Goal: Task Accomplishment & Management: Manage account settings

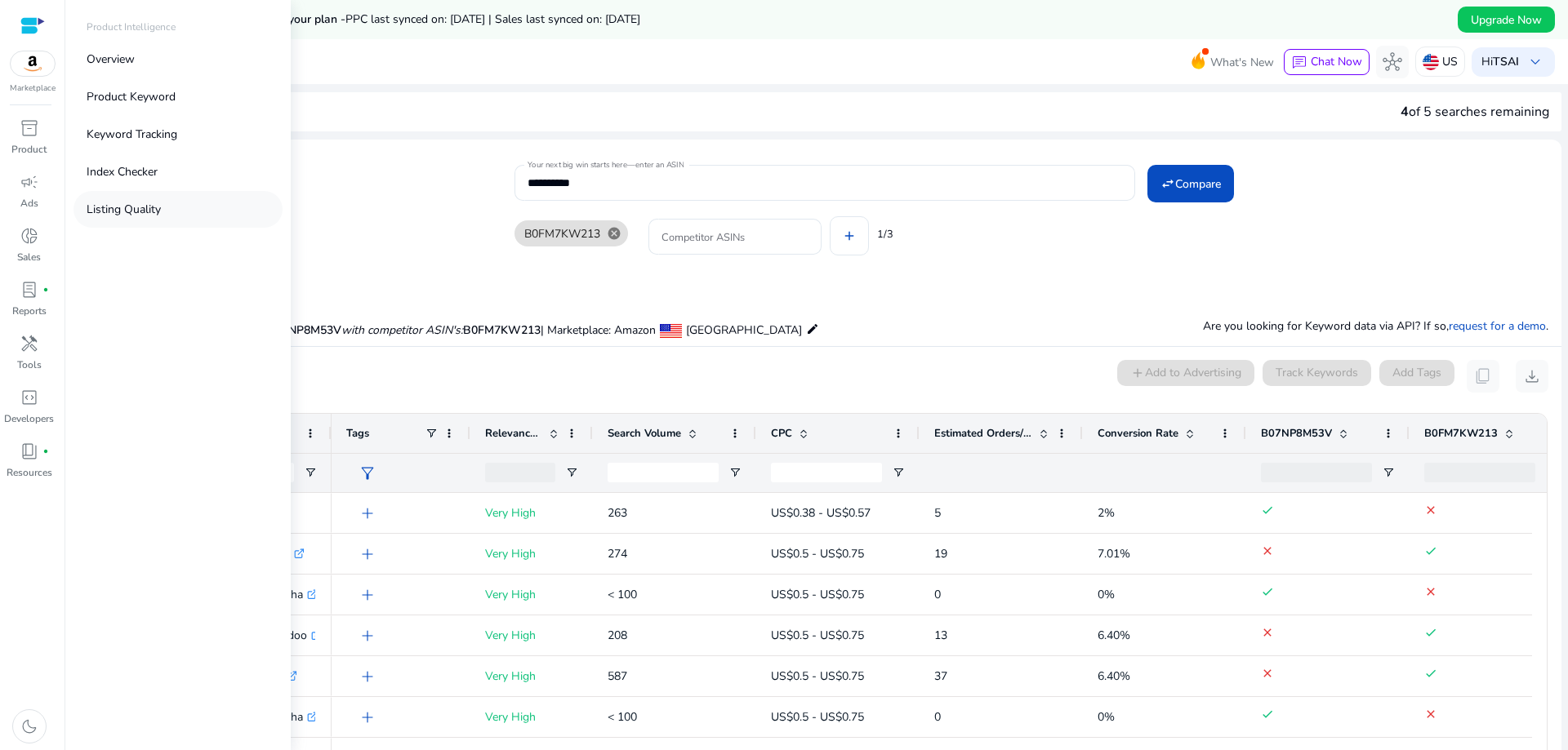
click at [148, 207] on p "Listing Quality" at bounding box center [124, 209] width 75 height 17
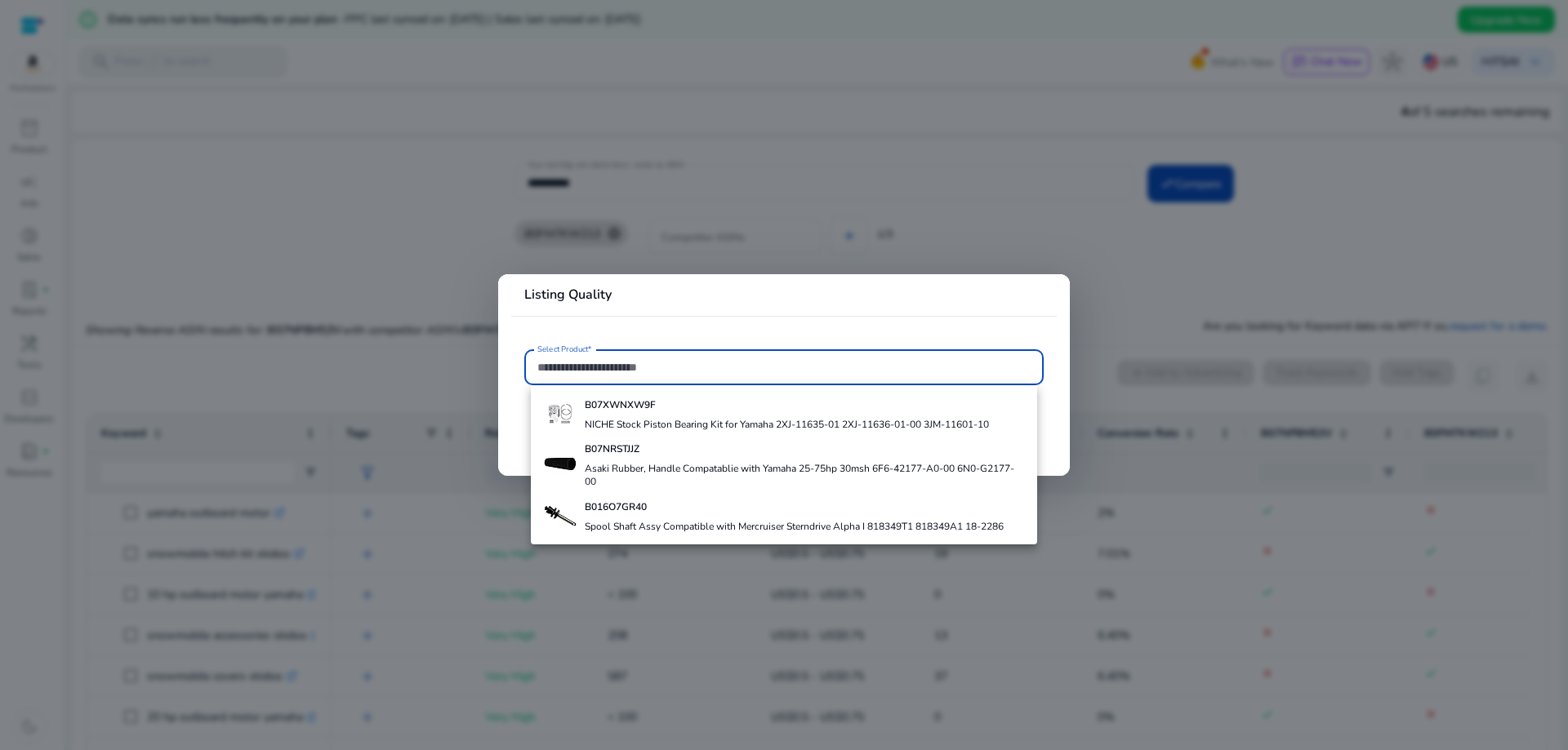
click at [623, 368] on input "Select Product*" at bounding box center [784, 368] width 493 height 18
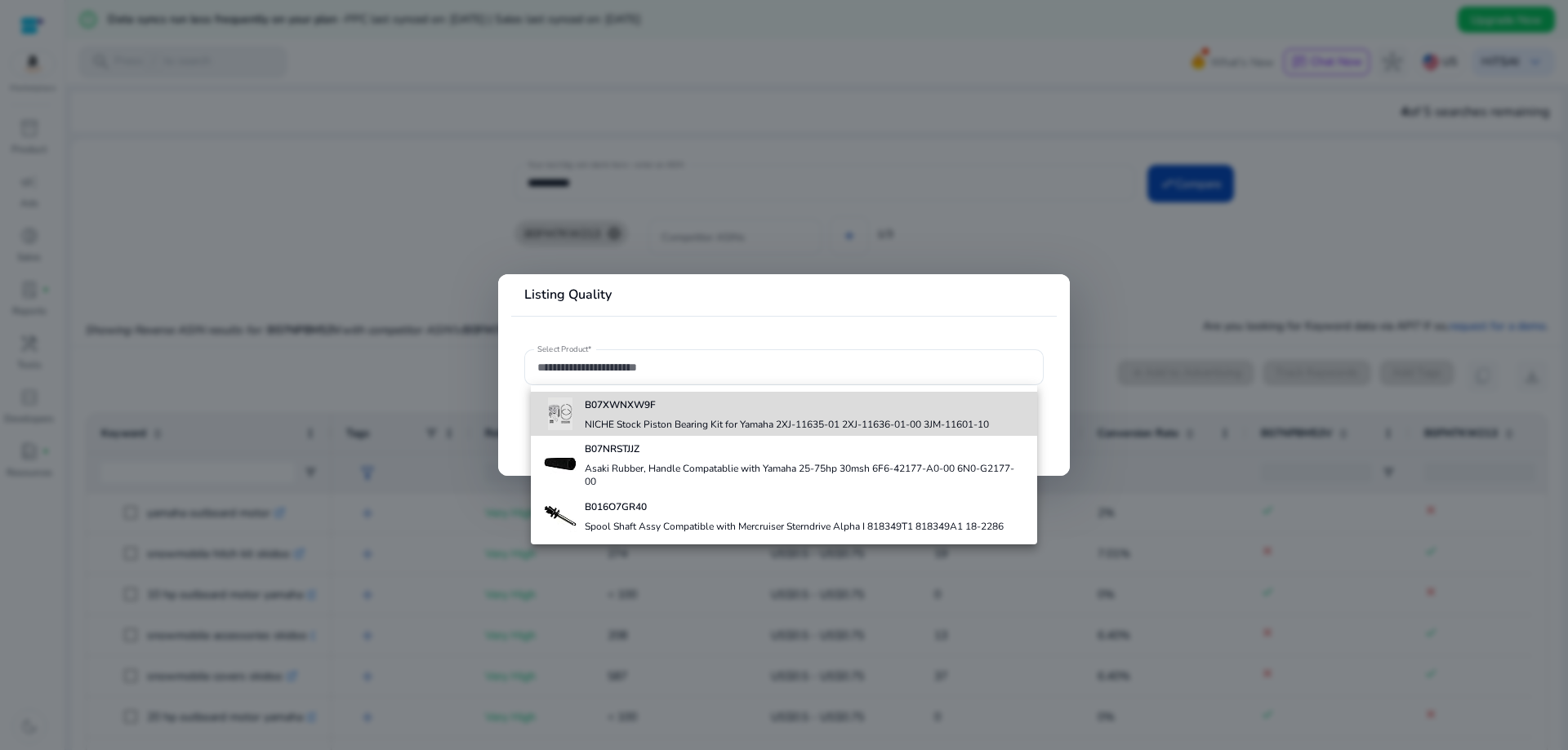
click at [618, 401] on b "B07XWNXW9F" at bounding box center [620, 405] width 71 height 13
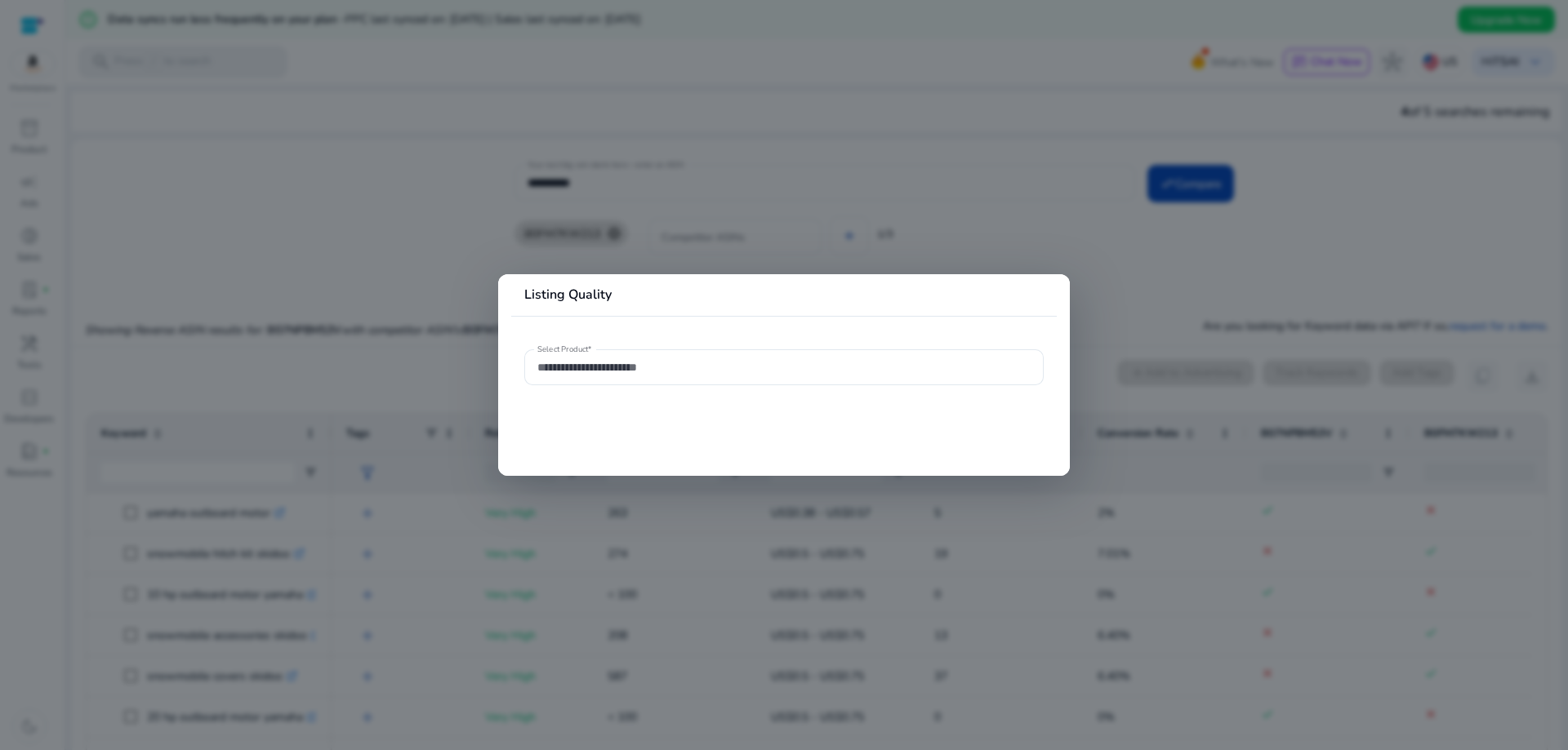
type input "**********"
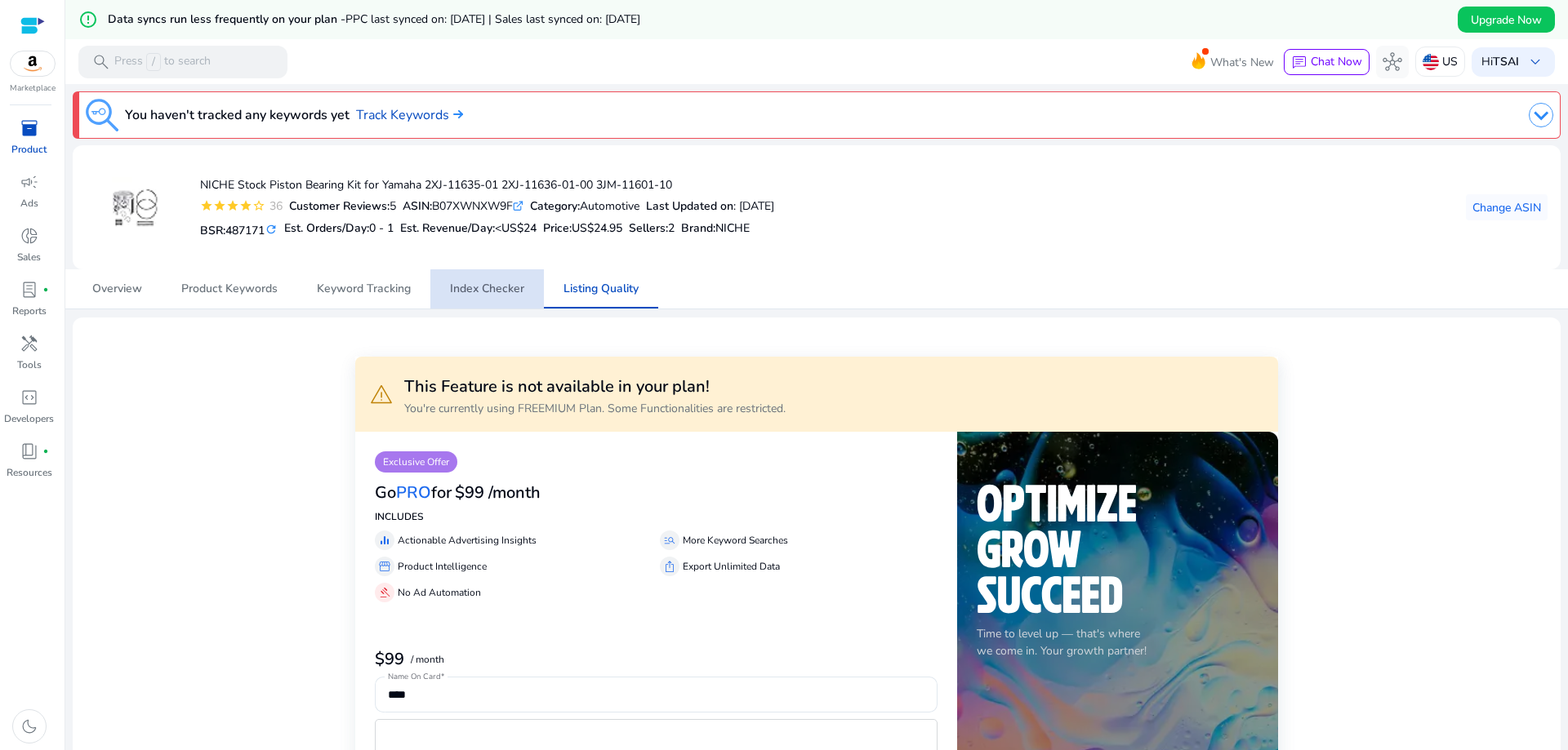
click at [496, 295] on span "Index Checker" at bounding box center [487, 289] width 75 height 39
click at [370, 283] on span "Keyword Tracking" at bounding box center [364, 289] width 94 height 12
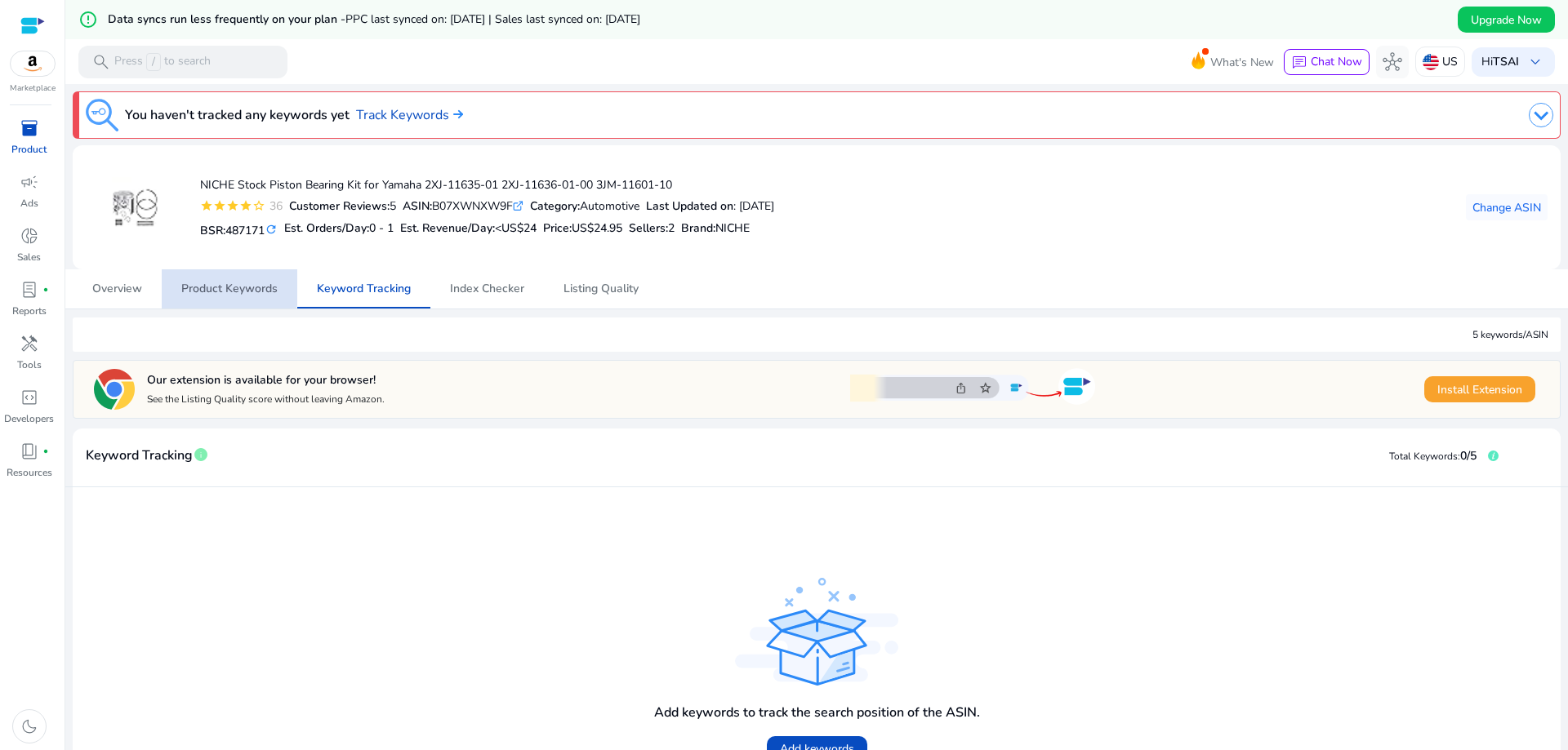
click at [210, 284] on span "Product Keywords" at bounding box center [229, 289] width 96 height 12
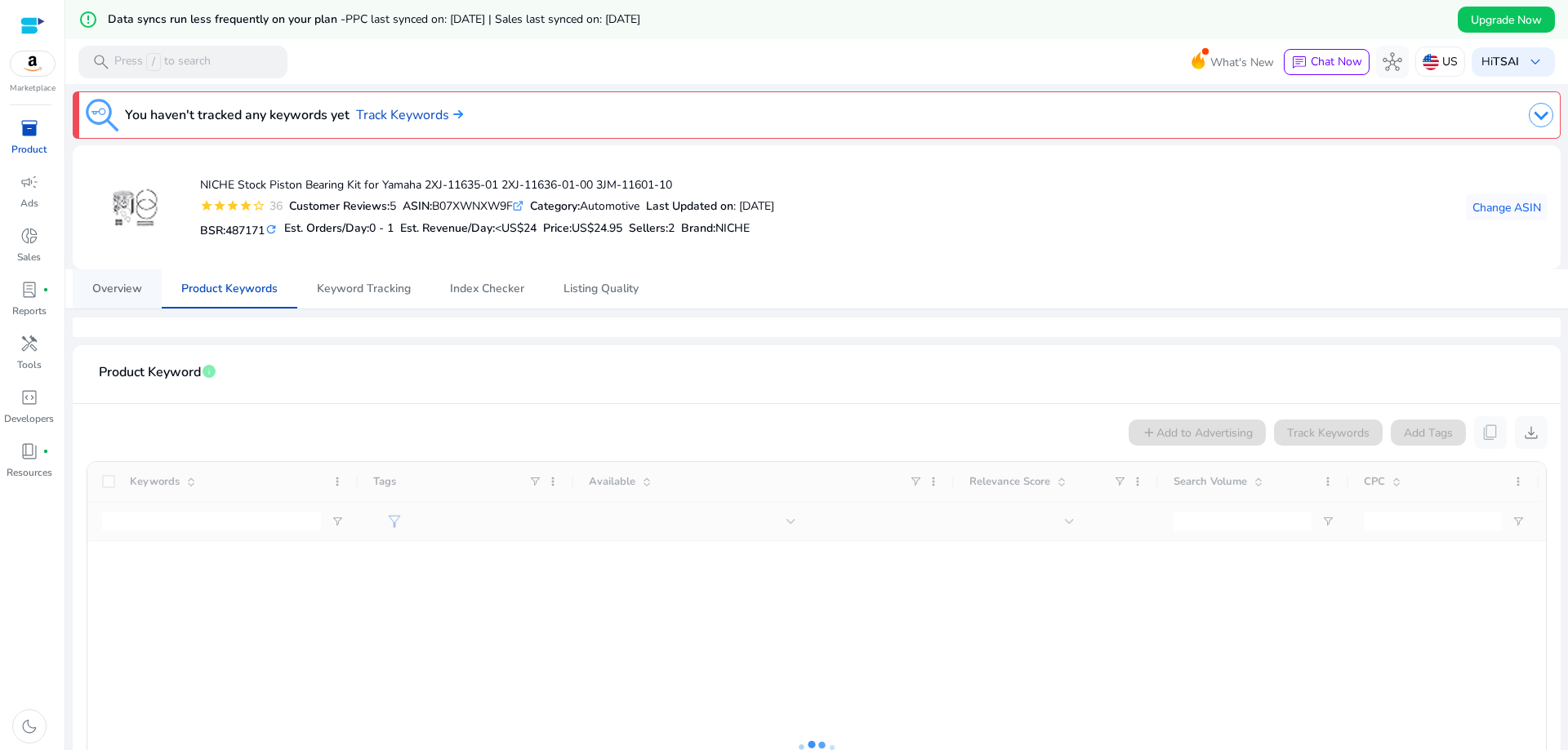
click at [92, 276] on span "Overview" at bounding box center [117, 289] width 50 height 39
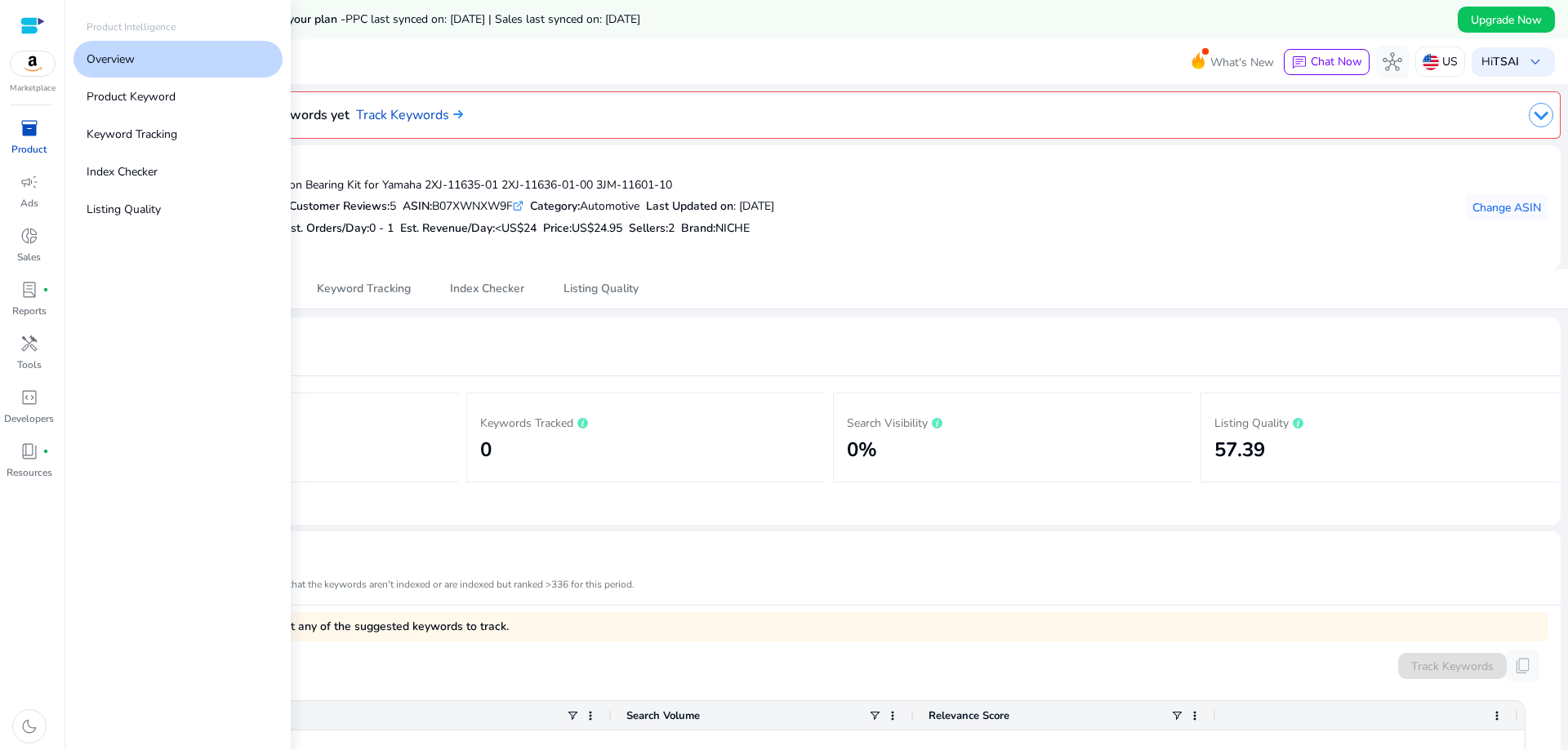
click at [33, 139] on div "inventory_2" at bounding box center [29, 128] width 46 height 26
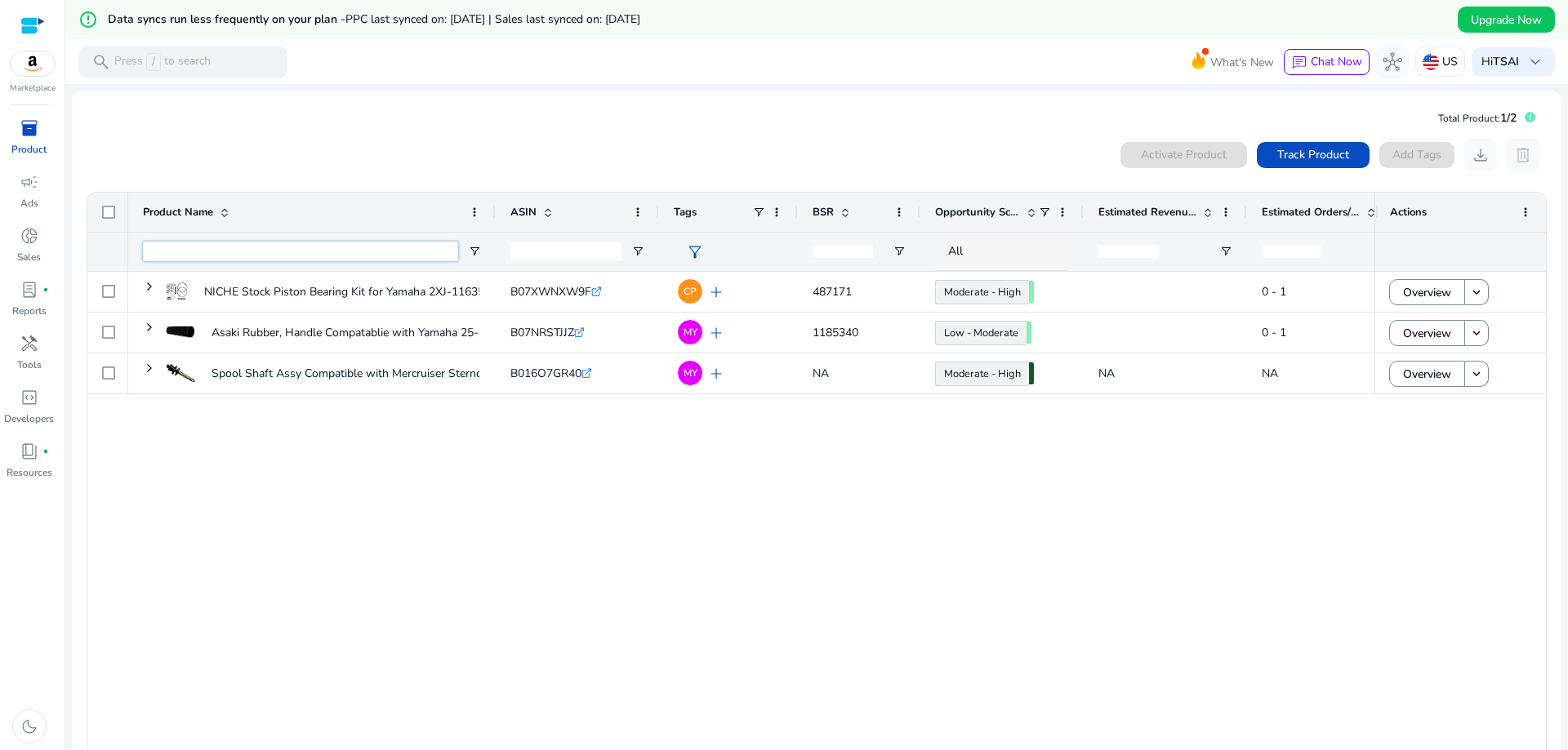
click at [424, 241] on input "Product Name Filter Input" at bounding box center [300, 251] width 315 height 20
click at [427, 214] on div "Product Name" at bounding box center [303, 212] width 320 height 31
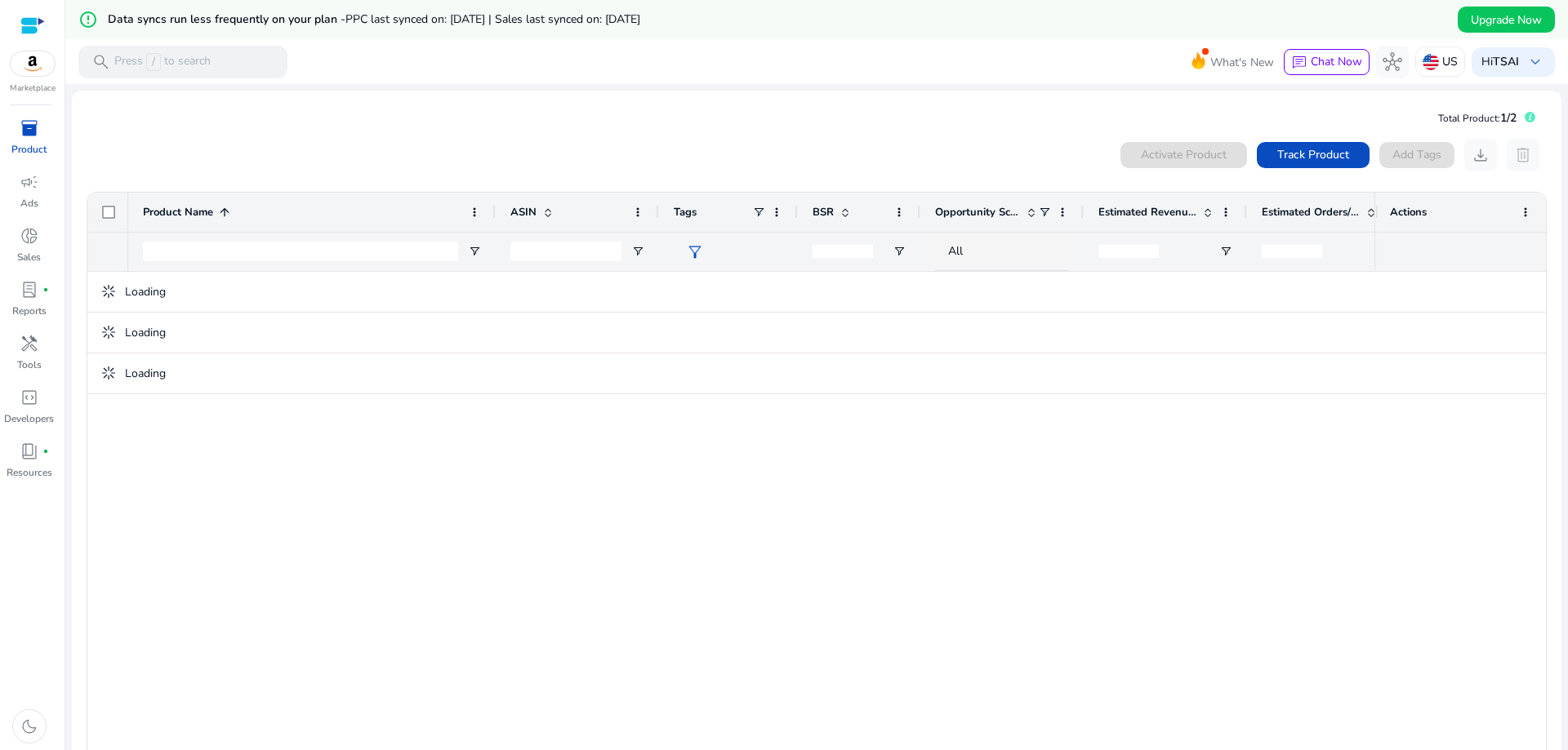
click at [427, 214] on div "Product Name 1" at bounding box center [303, 212] width 320 height 31
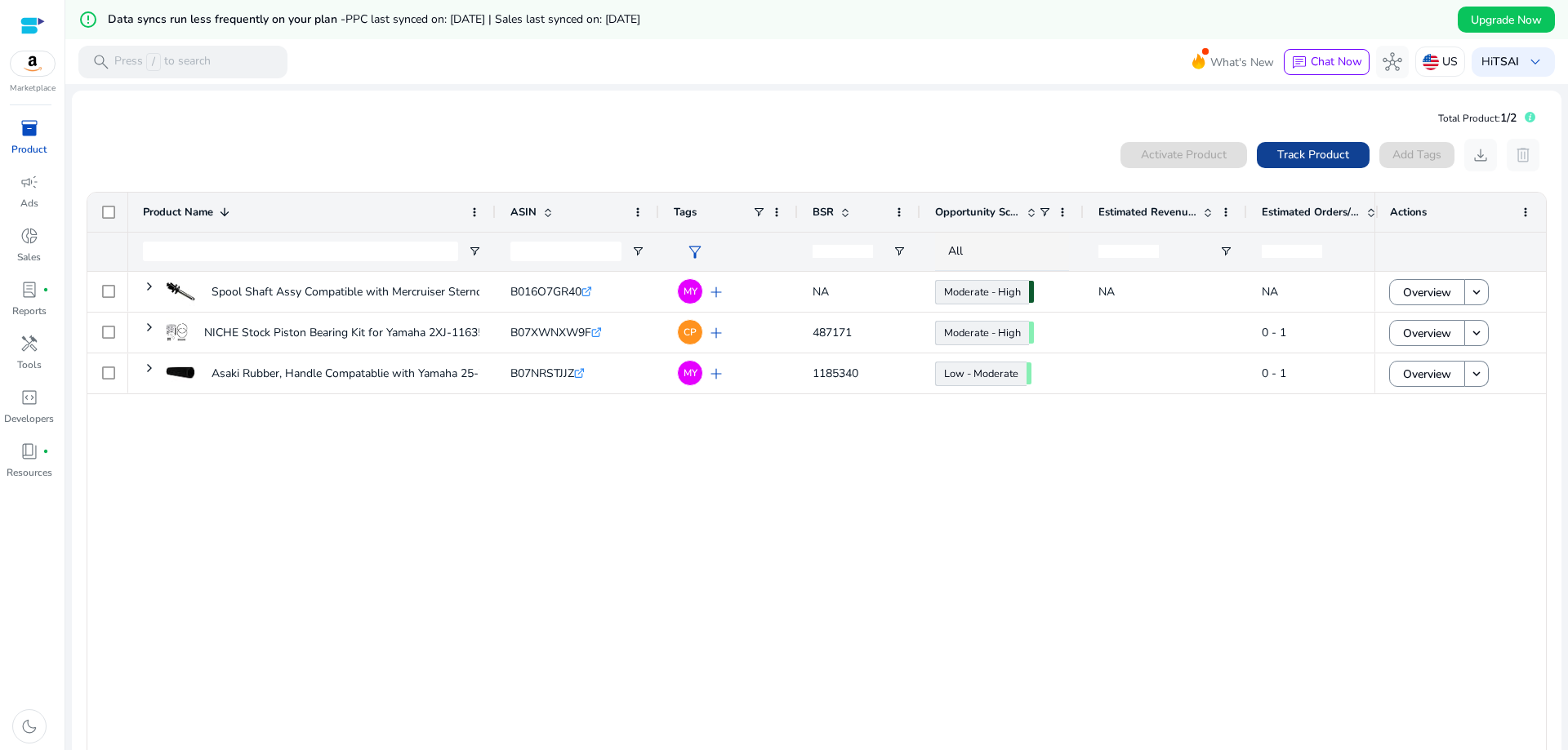
click at [1351, 158] on span at bounding box center [1313, 154] width 113 height 39
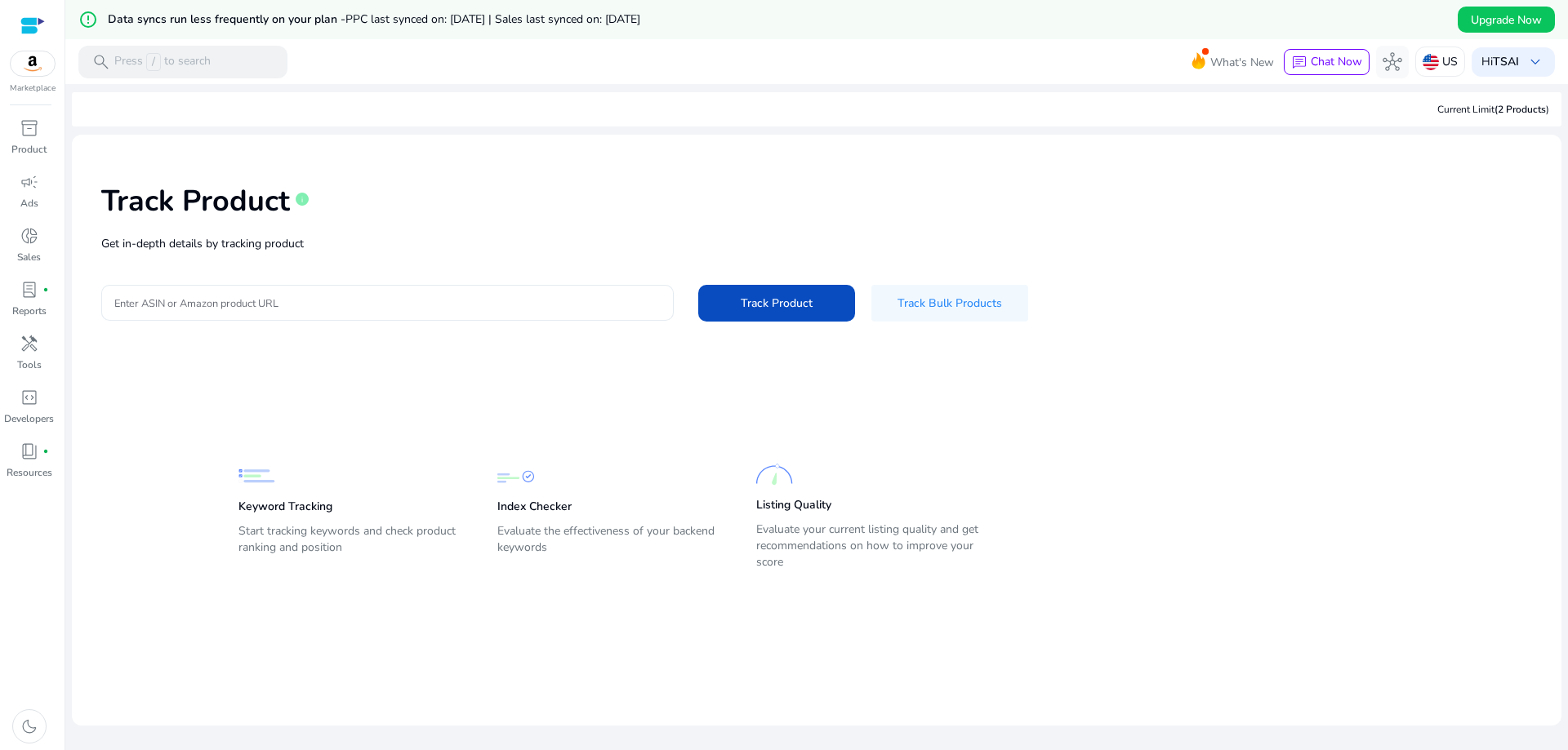
click at [393, 294] on input "Enter ASIN or Amazon product URL" at bounding box center [388, 303] width 546 height 18
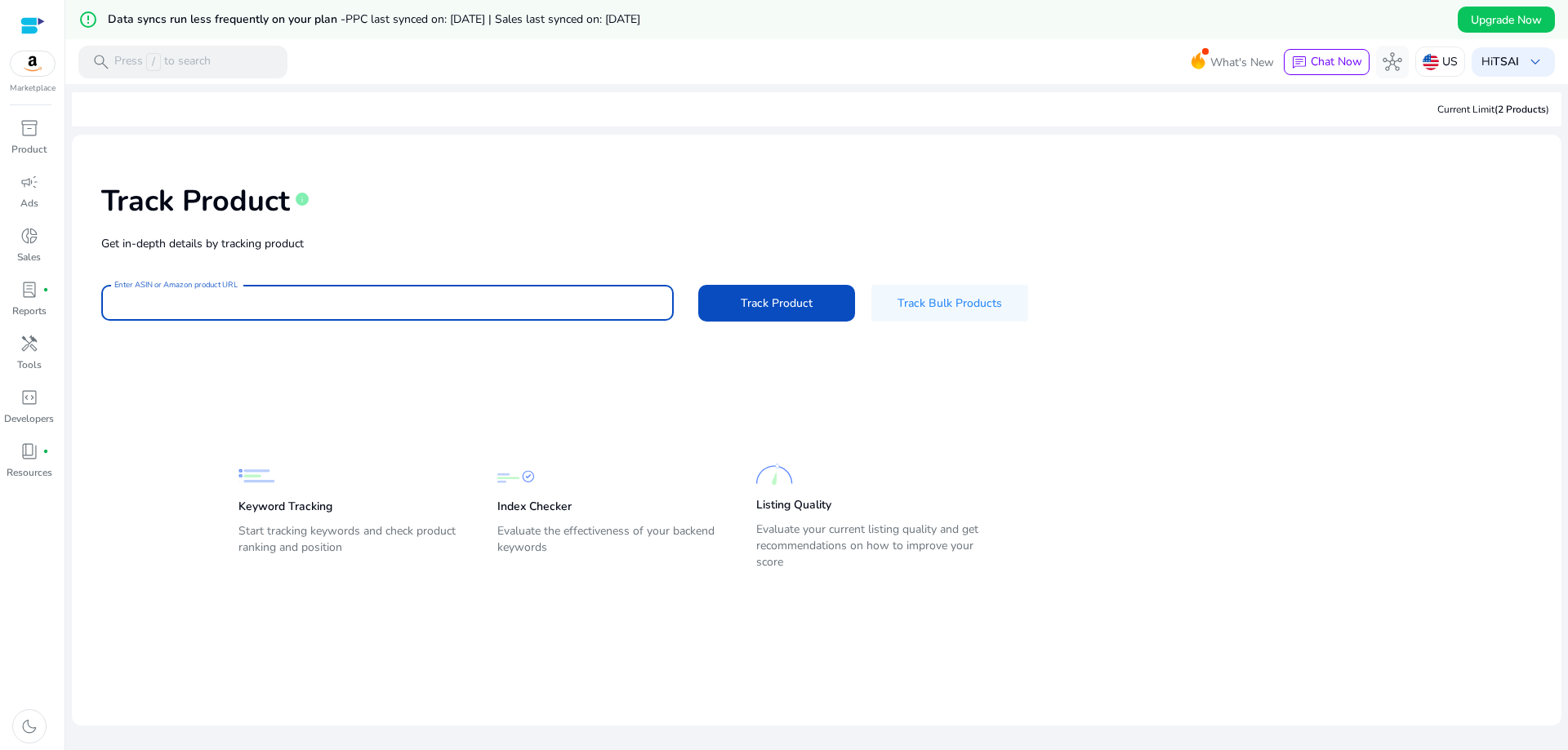
paste input "**********"
type input "**********"
click at [750, 300] on span "Track Product" at bounding box center [776, 303] width 72 height 17
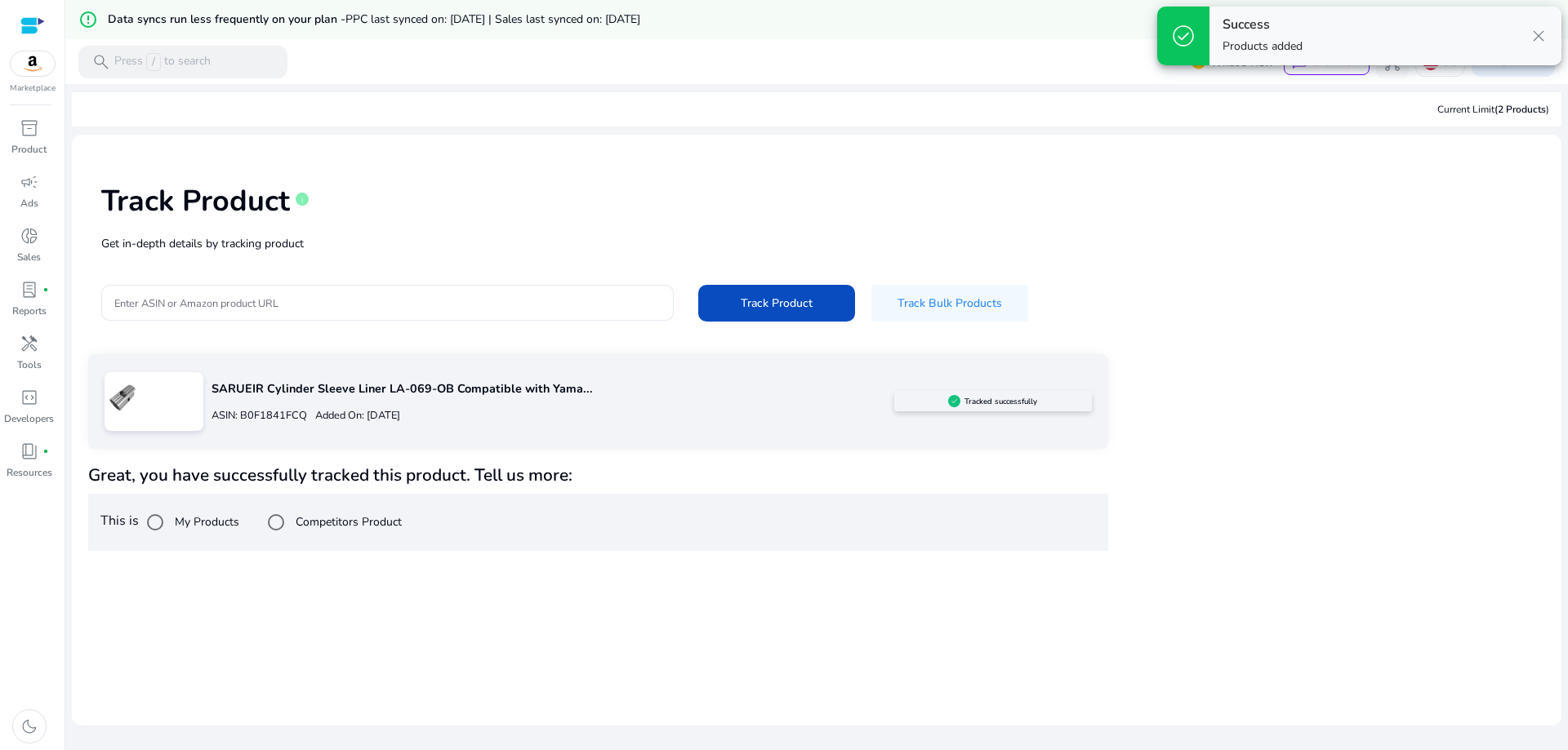
click at [188, 527] on label "My Products" at bounding box center [206, 522] width 68 height 17
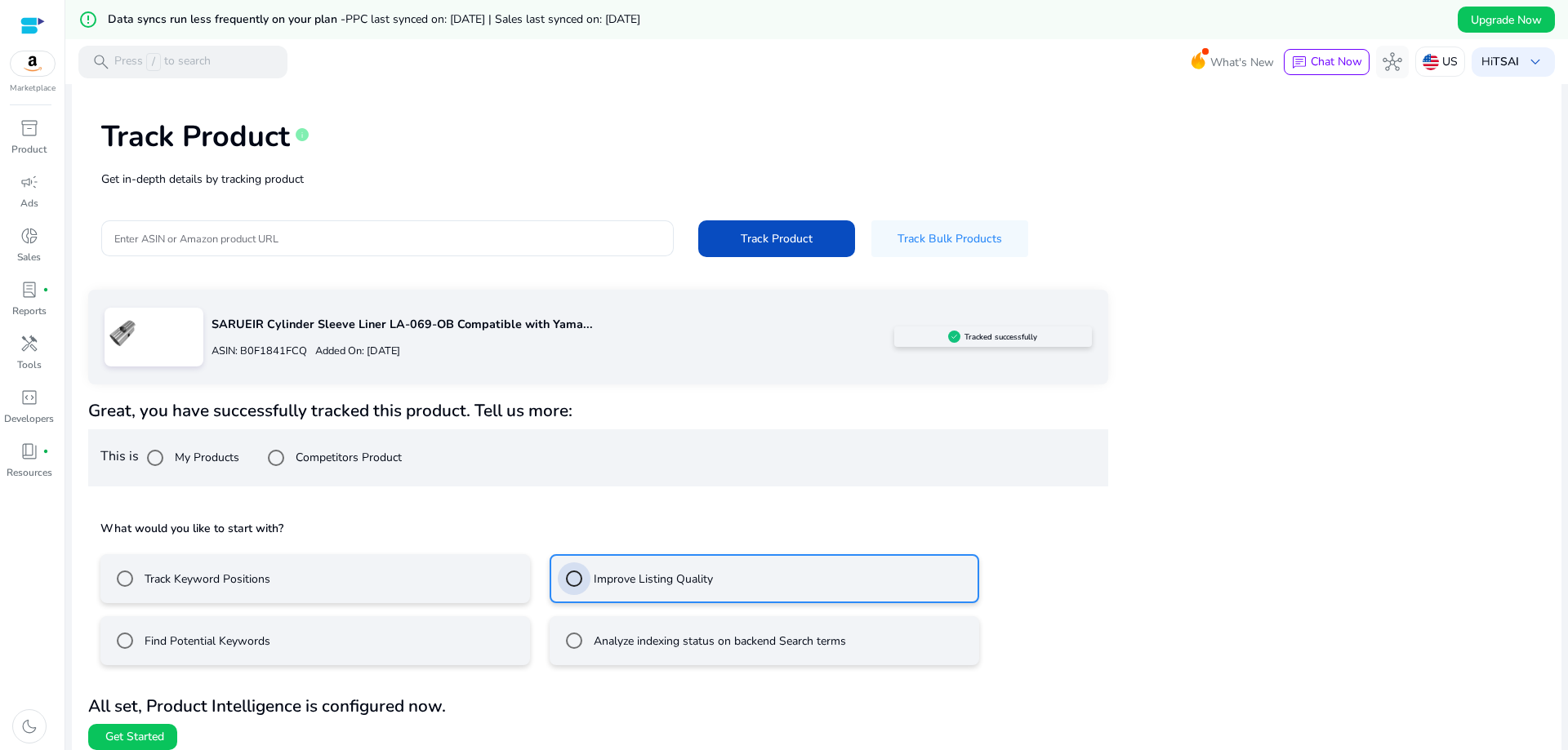
scroll to position [76, 0]
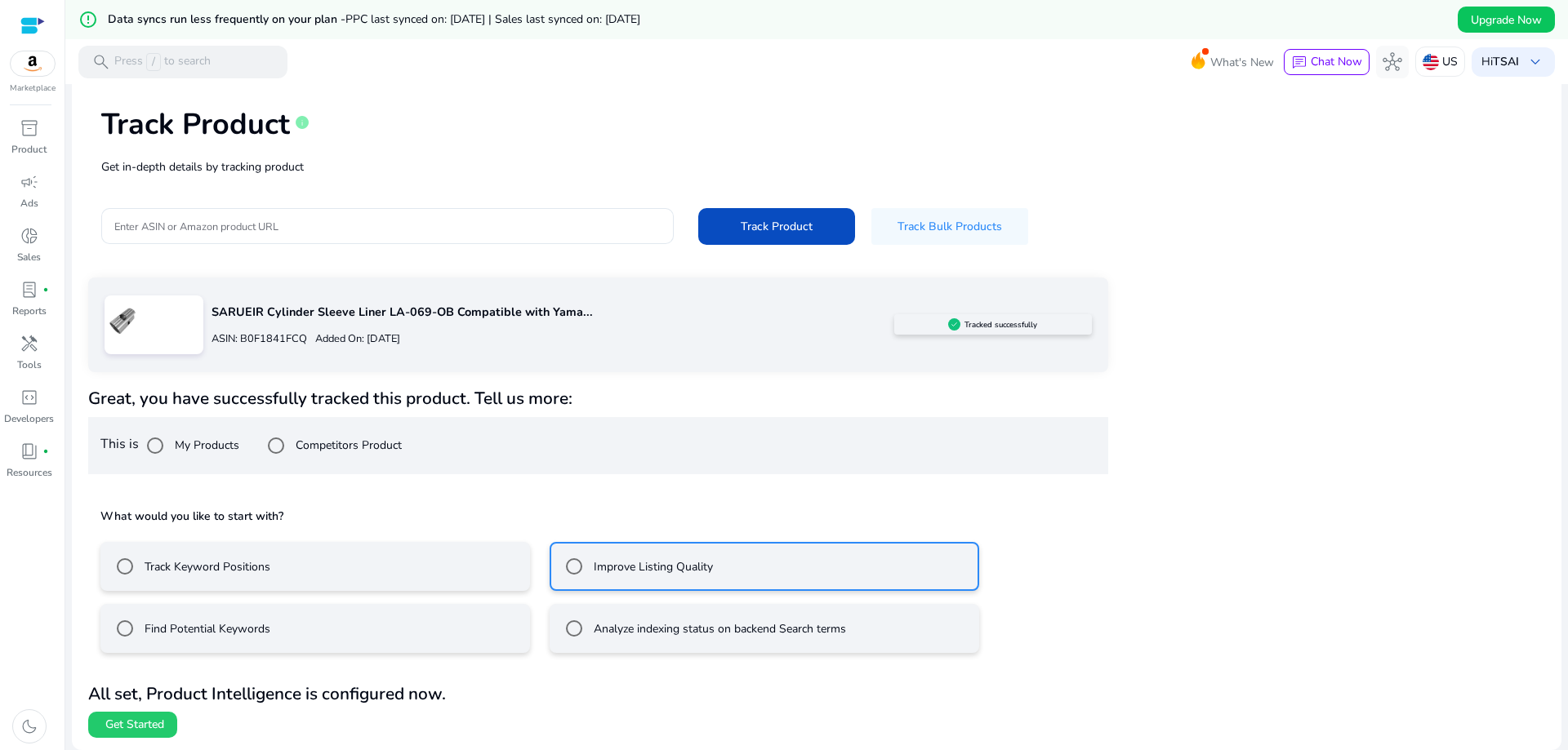
click at [135, 718] on span "Get Started" at bounding box center [134, 725] width 59 height 17
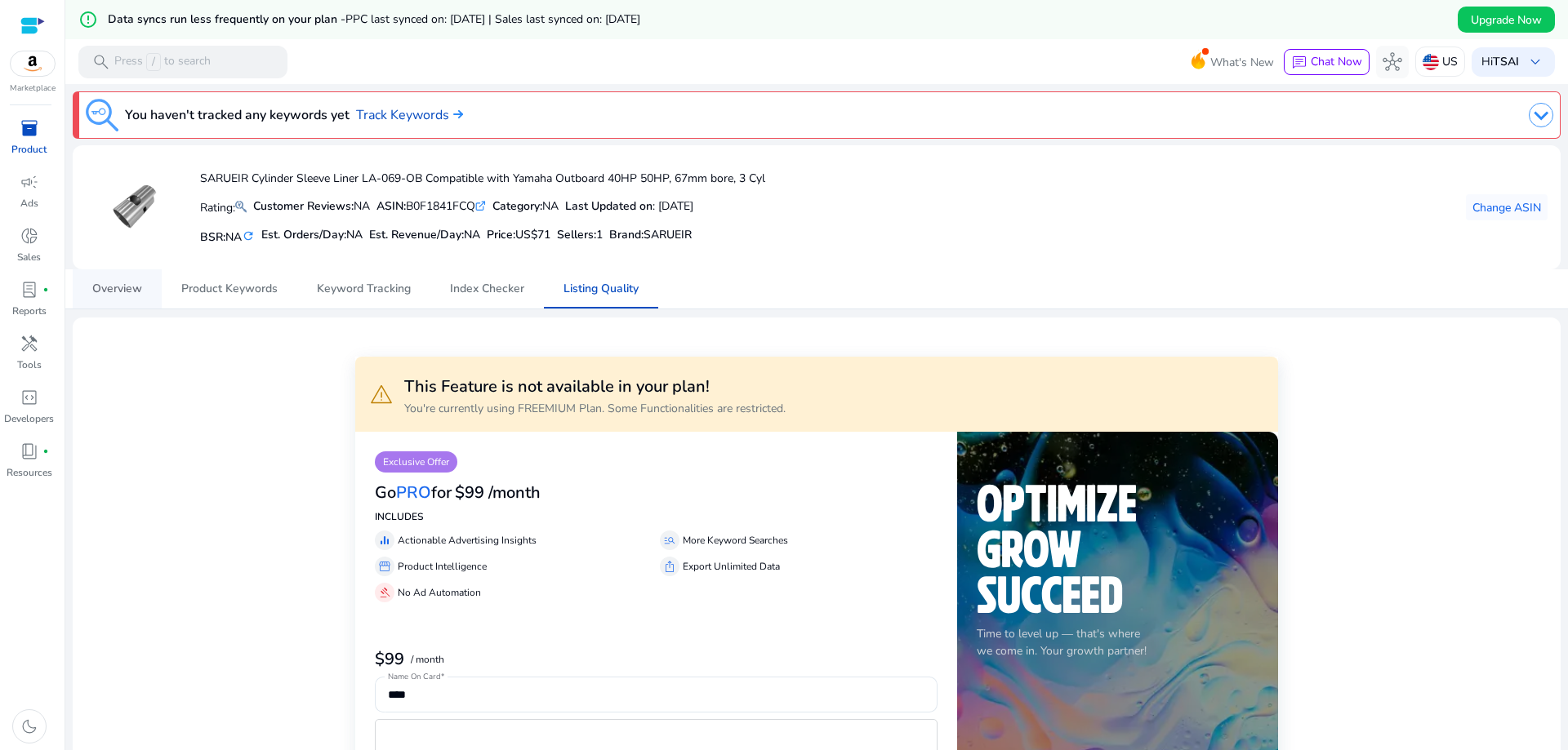
click at [151, 285] on link "Overview" at bounding box center [117, 289] width 89 height 39
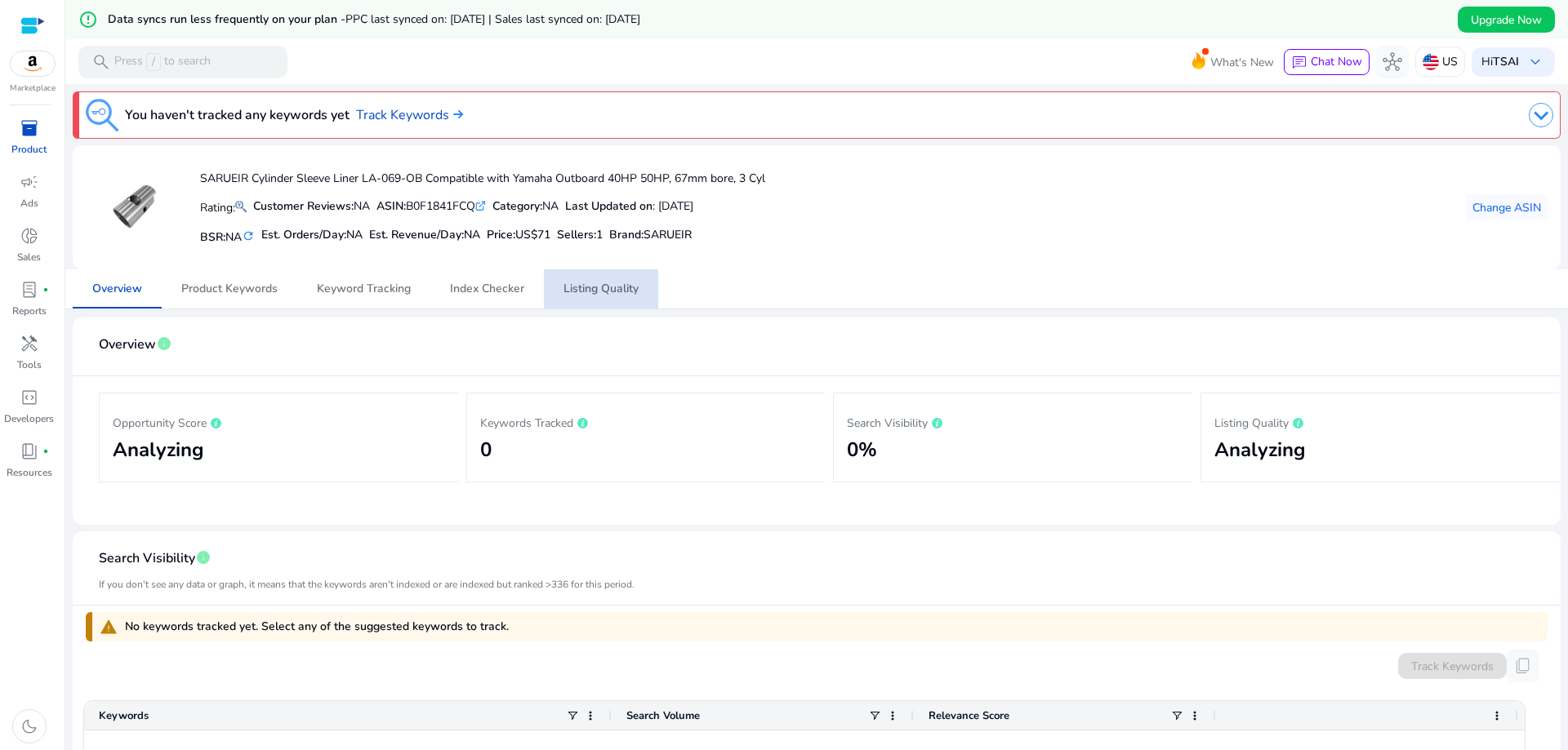
click at [549, 296] on link "Listing Quality" at bounding box center [601, 289] width 115 height 39
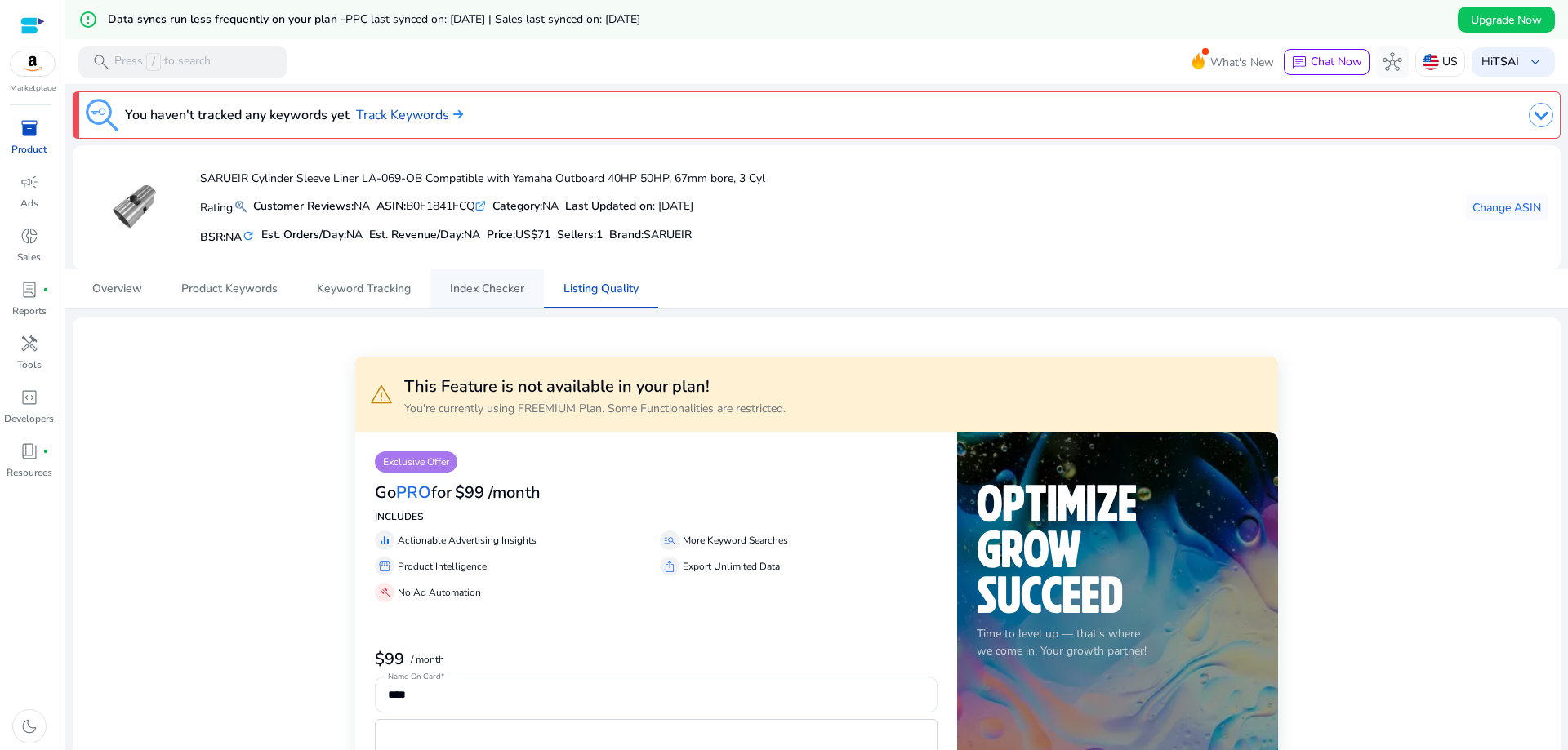
click at [508, 295] on span "Index Checker" at bounding box center [487, 289] width 75 height 12
click at [388, 285] on span "Keyword Tracking" at bounding box center [364, 289] width 94 height 12
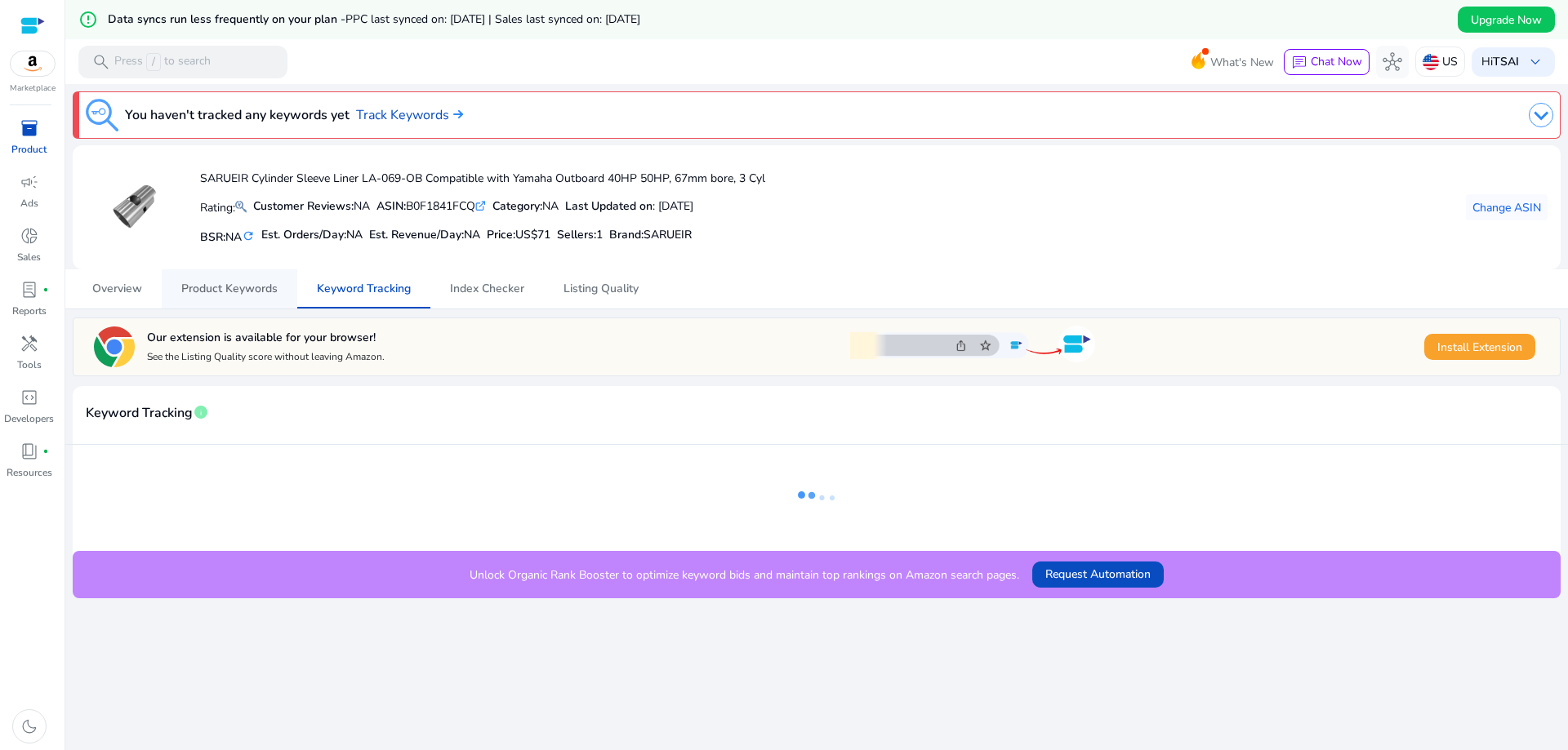
click at [260, 283] on span "Product Keywords" at bounding box center [229, 289] width 96 height 12
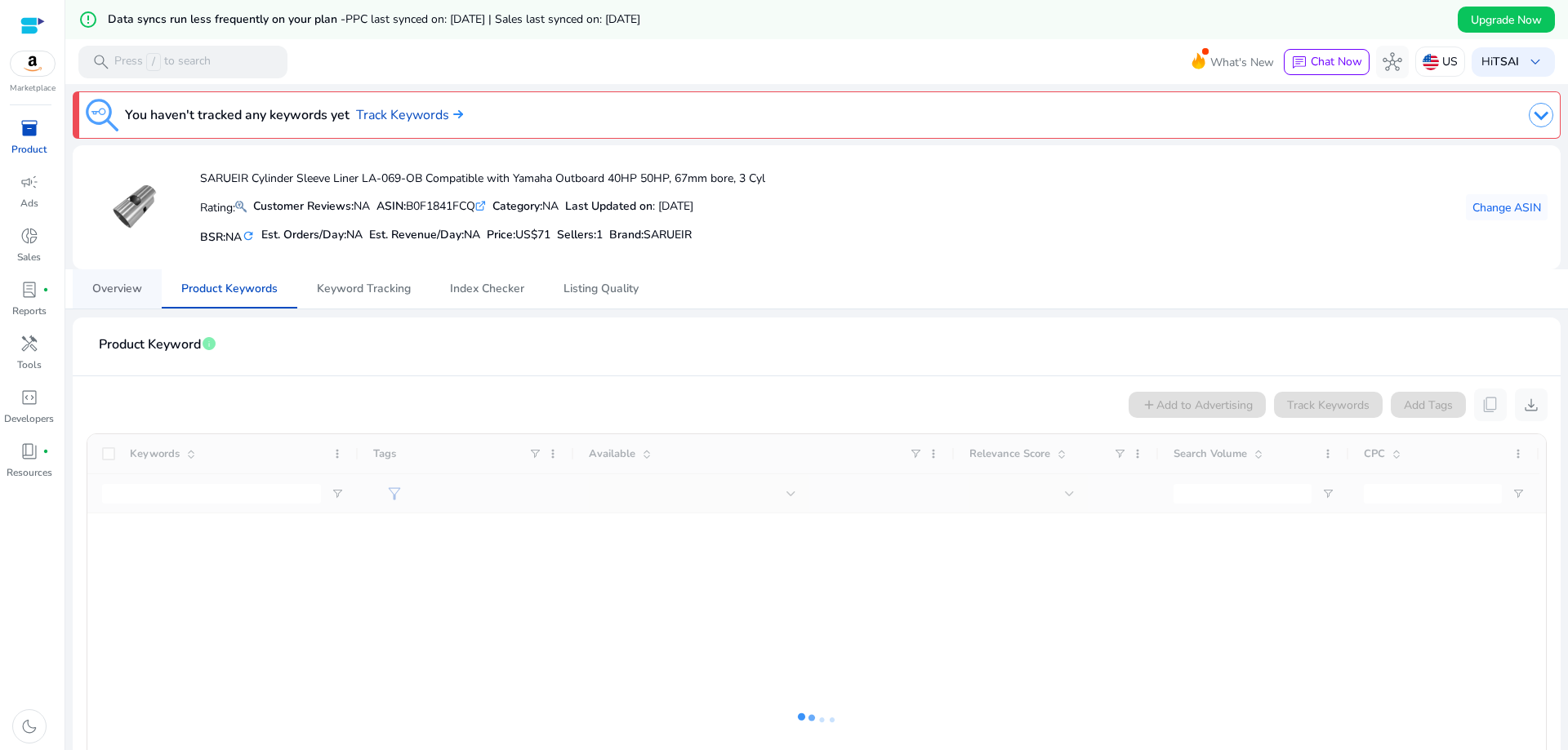
click at [109, 284] on span "Overview" at bounding box center [117, 289] width 50 height 12
